Goal: Navigation & Orientation: Understand site structure

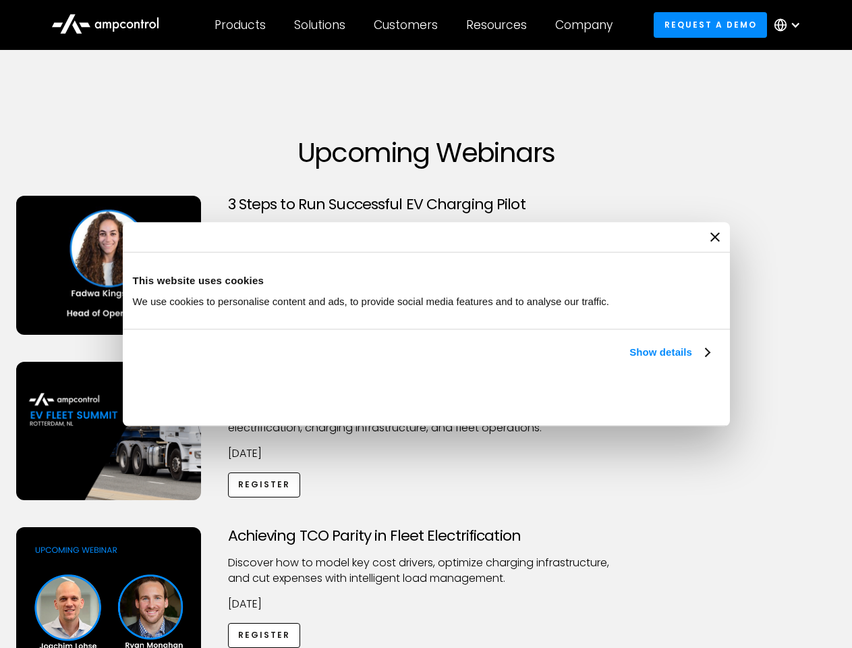
click at [630, 360] on link "Show details" at bounding box center [670, 352] width 80 height 16
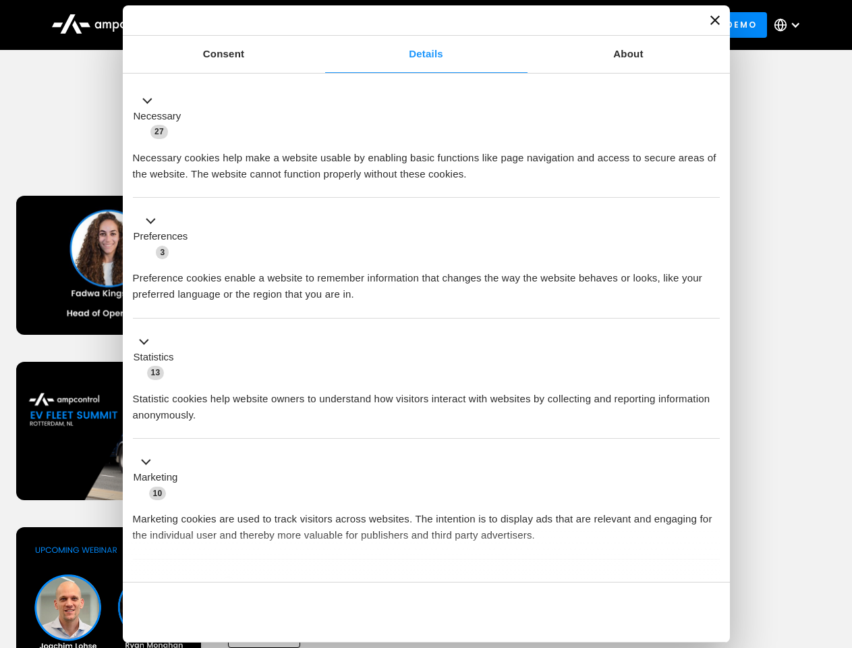
click at [711, 592] on button "Okay" at bounding box center [623, 611] width 194 height 39
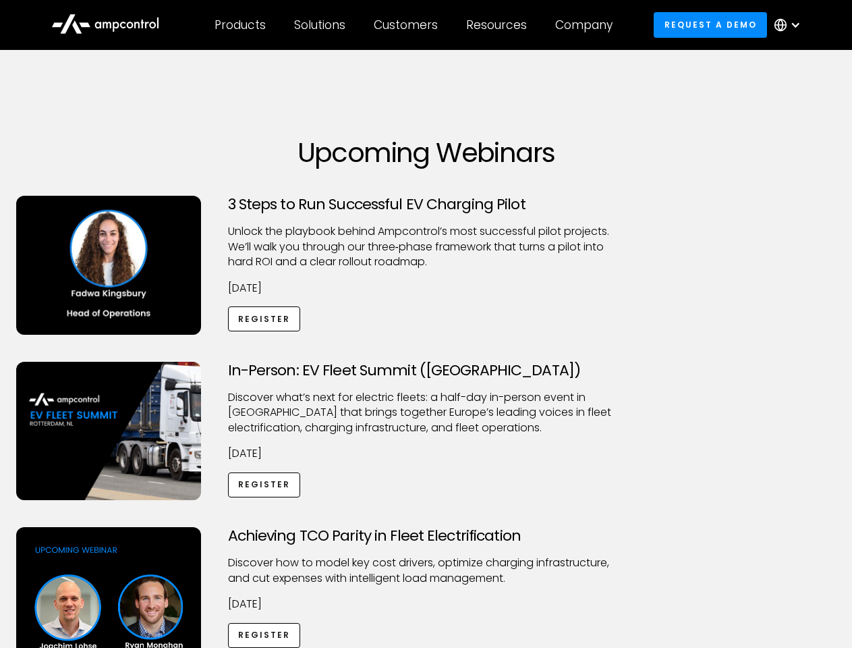
click at [837, 544] on div "Achieving TCO Parity in Fleet Electrification Discover how to model key cost dr…" at bounding box center [426, 633] width 847 height 212
click at [415, 25] on div "Customers" at bounding box center [406, 25] width 64 height 15
click at [240, 25] on div "Products" at bounding box center [240, 25] width 51 height 15
click at [321, 25] on div "Solutions" at bounding box center [319, 25] width 51 height 15
click at [408, 25] on div "Customers" at bounding box center [406, 25] width 64 height 15
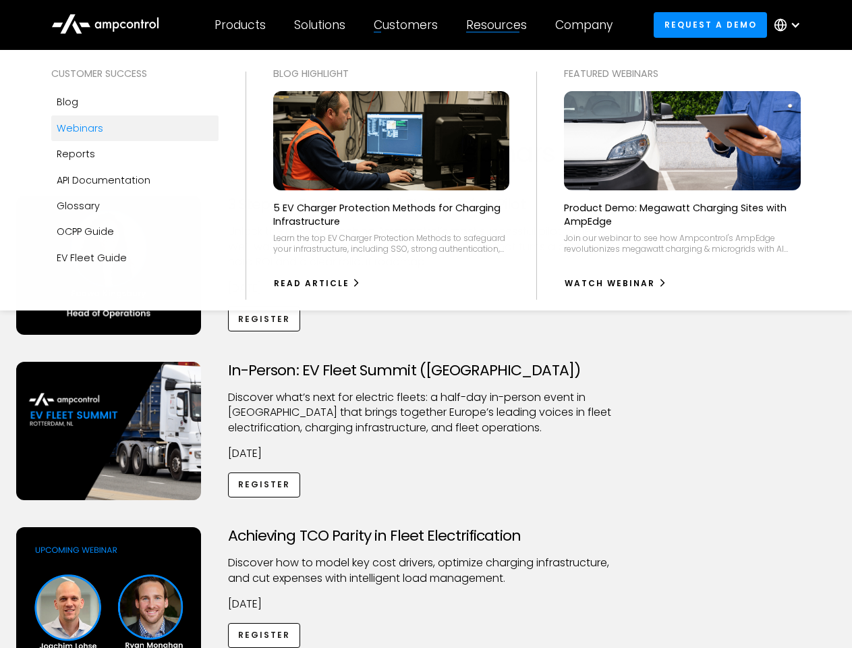
click at [499, 25] on div "Resources" at bounding box center [496, 25] width 61 height 15
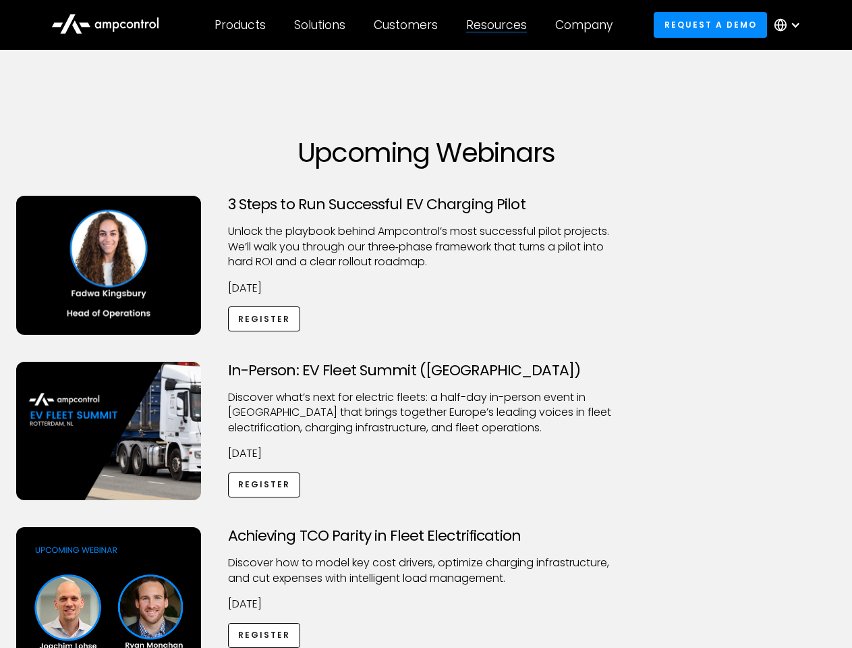
click at [588, 25] on div "Company" at bounding box center [583, 25] width 57 height 15
click at [791, 25] on div at bounding box center [795, 25] width 11 height 11
